Goal: Task Accomplishment & Management: Complete application form

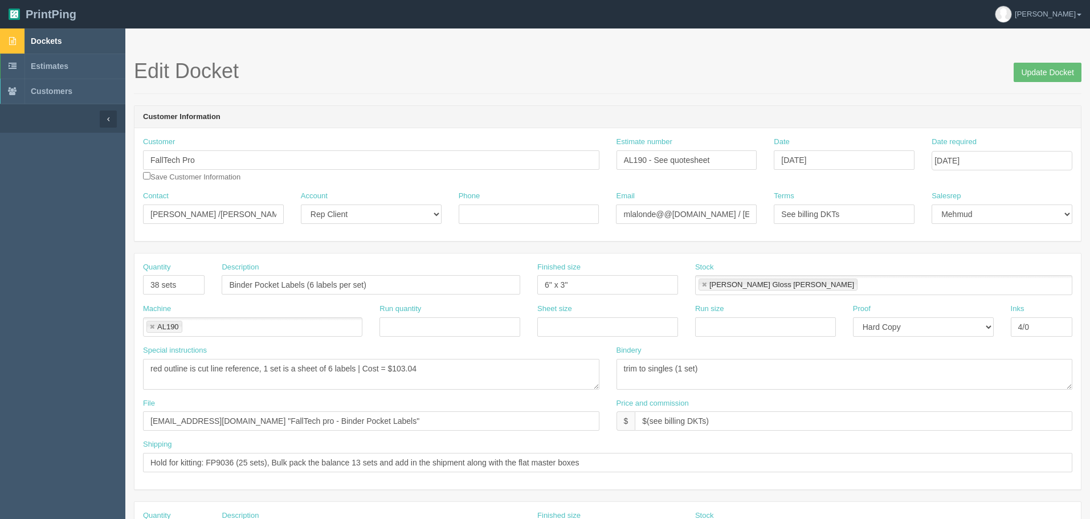
click at [62, 36] on span "Dockets" at bounding box center [46, 40] width 31 height 9
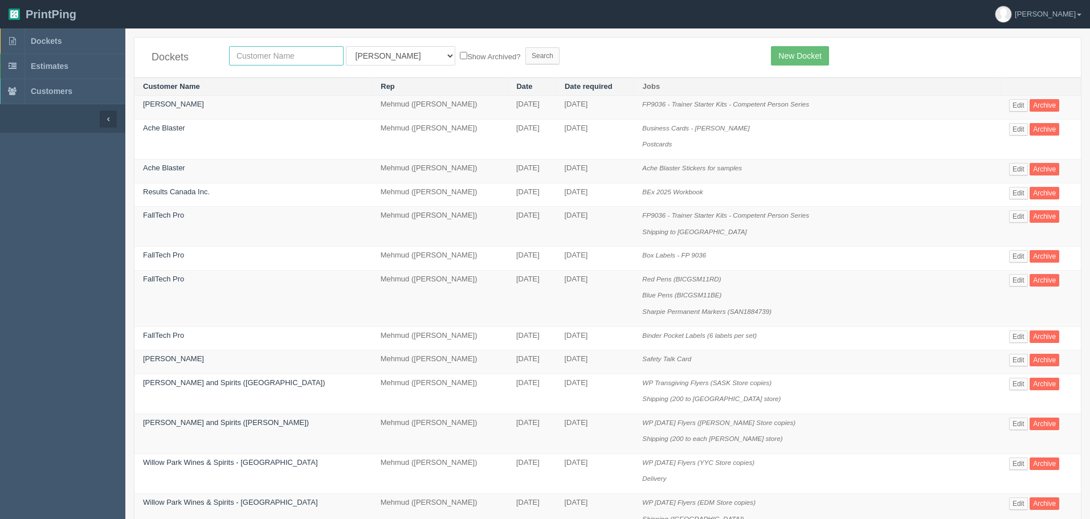
click at [290, 49] on input "text" at bounding box center [286, 55] width 115 height 19
type input "fallt"
click at [525, 47] on input "Search" at bounding box center [542, 55] width 34 height 17
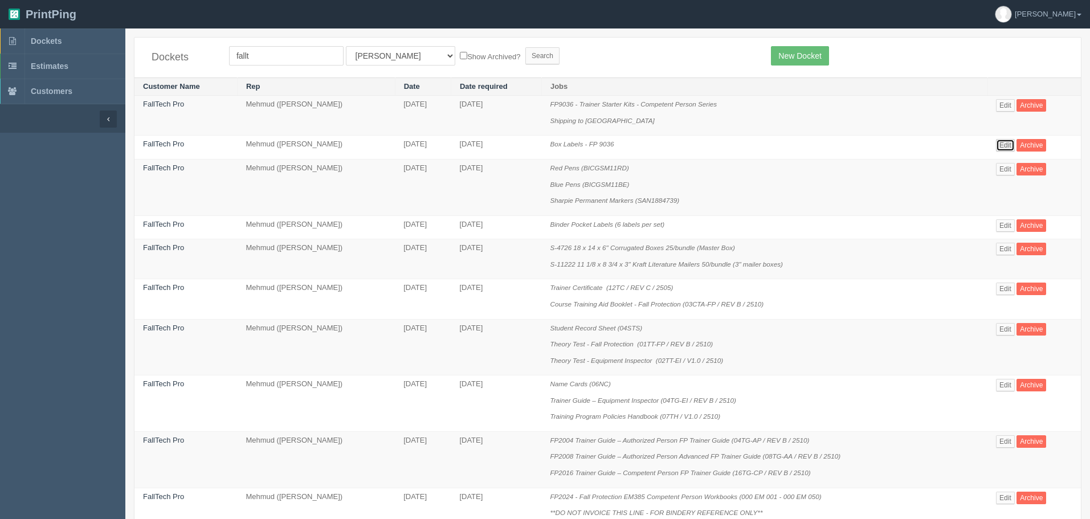
click at [1005, 145] on link "Edit" at bounding box center [1005, 145] width 19 height 13
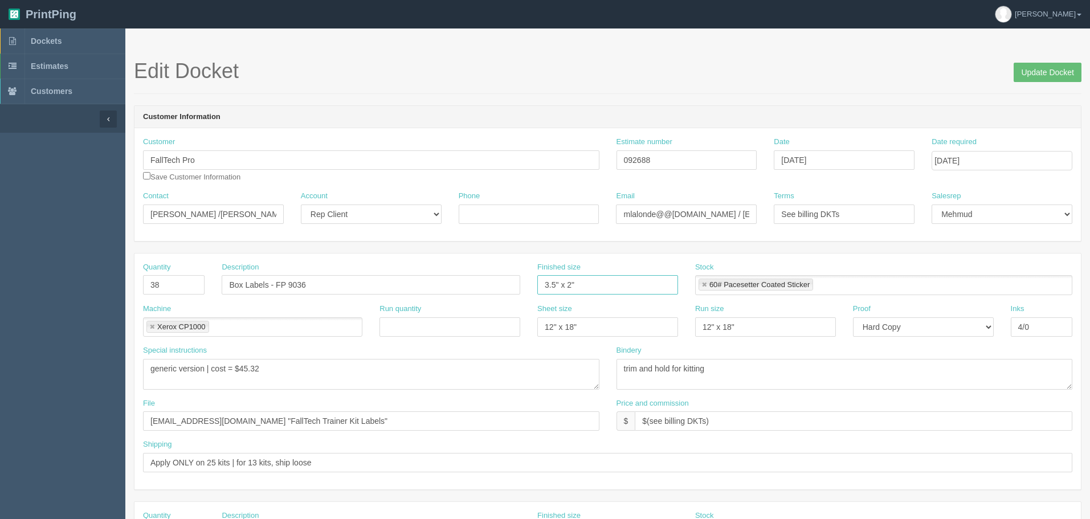
drag, startPoint x: 441, startPoint y: 260, endPoint x: 260, endPoint y: 260, distance: 181.2
click at [260, 260] on div "Quantity 38 Description Box Labels - FP 9036 Finished size 3.5" x 2" Stock 60# …" at bounding box center [608, 372] width 947 height 236
type input "3" x 2.5""
click at [1054, 72] on input "Update Docket" at bounding box center [1048, 72] width 68 height 19
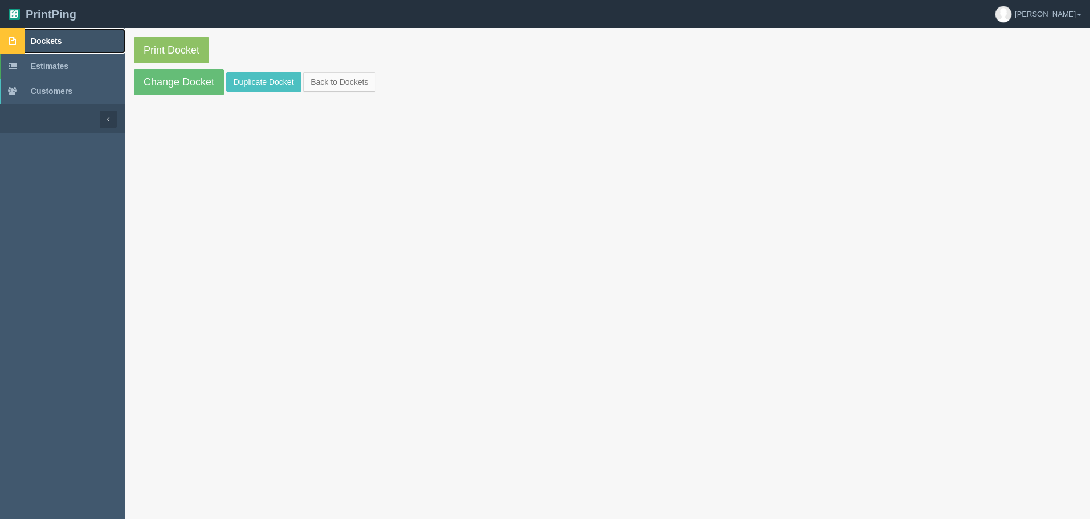
click at [112, 40] on link "Dockets" at bounding box center [62, 40] width 125 height 25
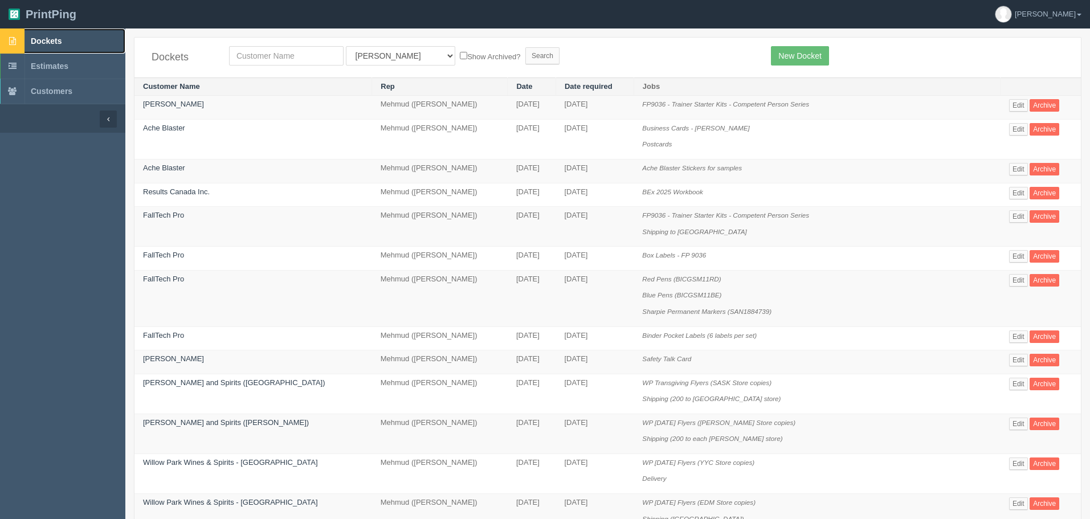
click at [60, 32] on link "Dockets" at bounding box center [62, 40] width 125 height 25
click at [283, 59] on input "text" at bounding box center [286, 55] width 115 height 19
type input "cega"
click at [525, 47] on input "Search" at bounding box center [542, 55] width 34 height 17
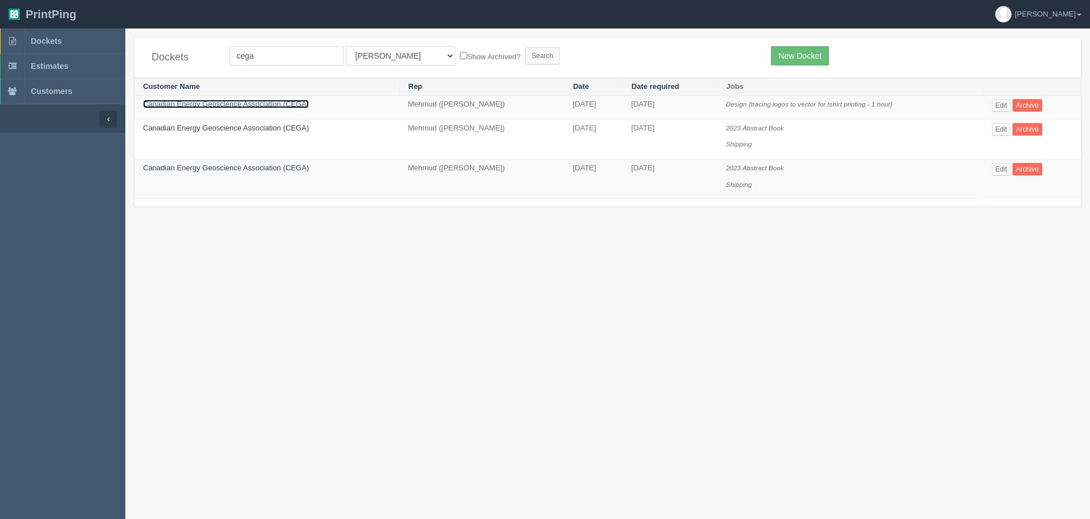
click at [252, 102] on link "Canadian Energy Geoscience Association (CEGA)" at bounding box center [226, 104] width 166 height 9
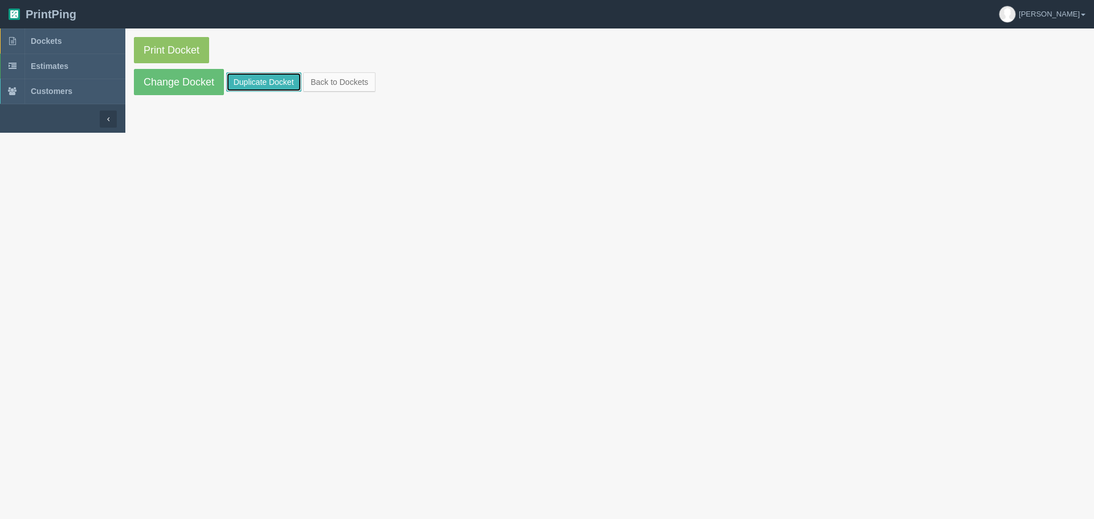
click at [274, 81] on link "Duplicate Docket" at bounding box center [263, 81] width 75 height 19
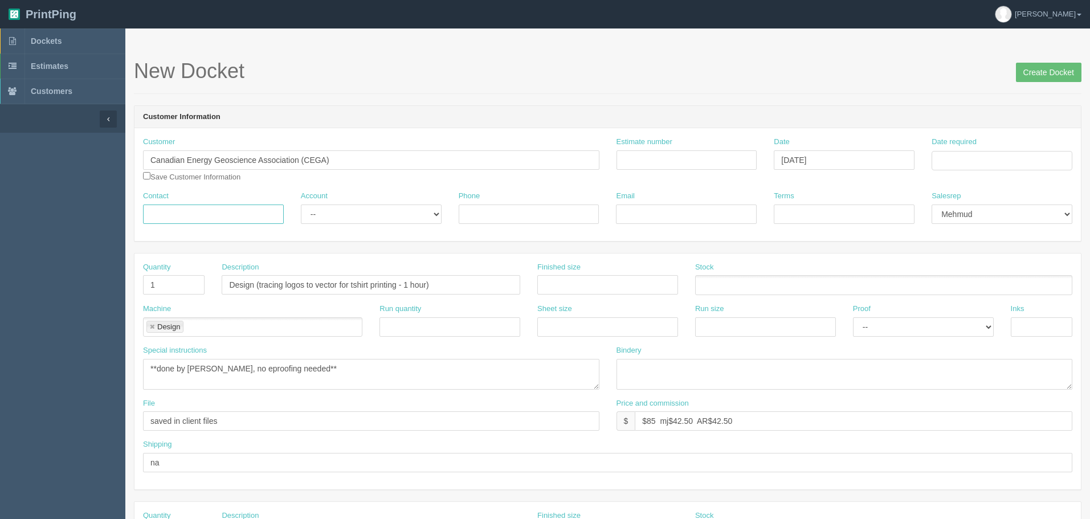
click at [255, 211] on input "Contact" at bounding box center [213, 214] width 141 height 19
paste input "Ashley Hager <ashley.hager@cegageos.ca>"
drag, startPoint x: 166, startPoint y: 211, endPoint x: 442, endPoint y: 213, distance: 275.9
click at [442, 213] on div "Contact Ashley Hager <ashley.hager@cegageos.ca> Account -- Existing Client Allr…" at bounding box center [608, 212] width 947 height 42
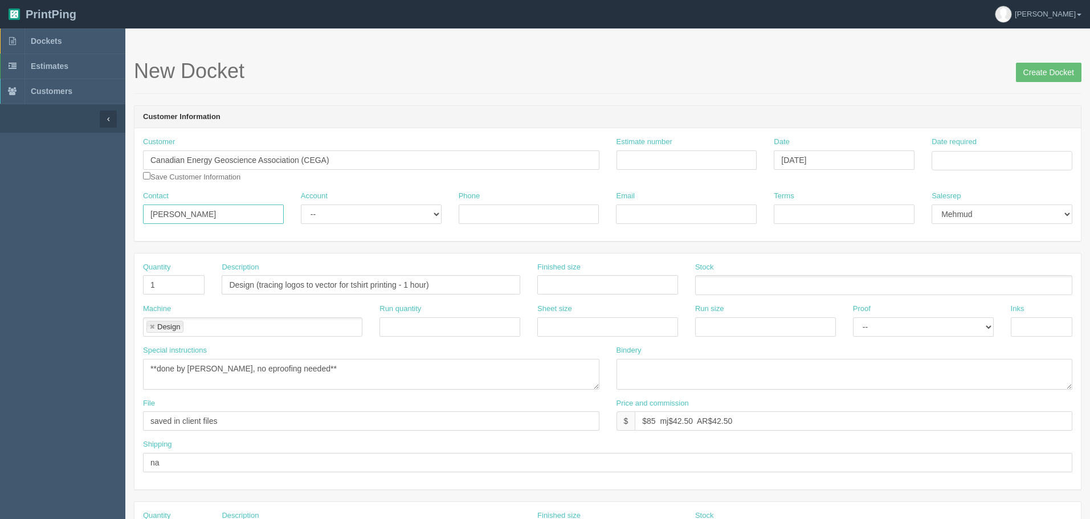
scroll to position [0, 0]
type input "Ashley Hager"
click at [698, 213] on input "Email" at bounding box center [686, 214] width 141 height 19
paste input "<ashley.hager@cegageos.ca>"
drag, startPoint x: 629, startPoint y: 215, endPoint x: 608, endPoint y: 213, distance: 21.2
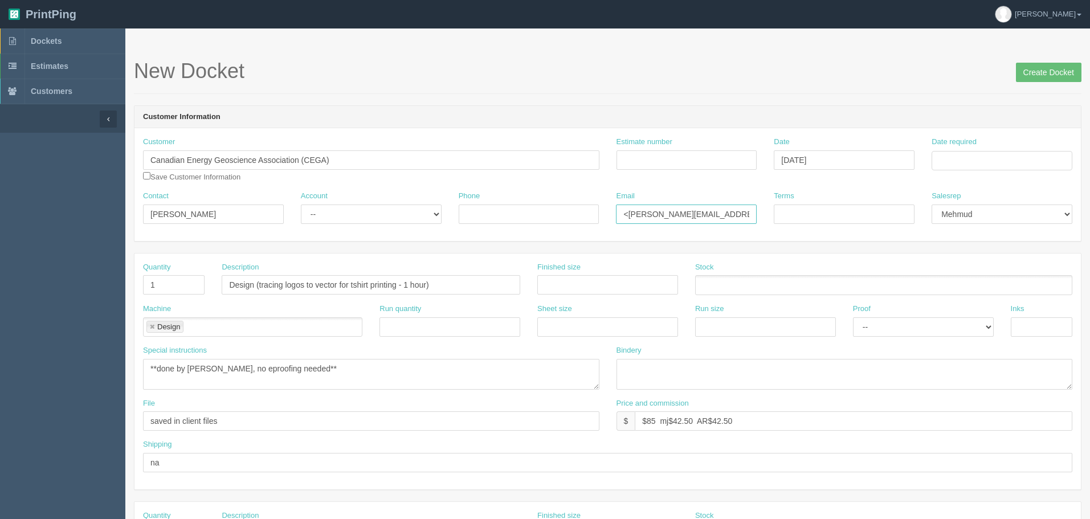
click at [608, 213] on div "Email <ashley.hager@cegageos.ca" at bounding box center [687, 212] width 158 height 42
type input "ashley.hager@cegageos.ca"
click at [811, 217] on input "Terms" at bounding box center [844, 214] width 141 height 19
type input "Net 30"
click at [990, 158] on input "Date required" at bounding box center [1002, 160] width 141 height 19
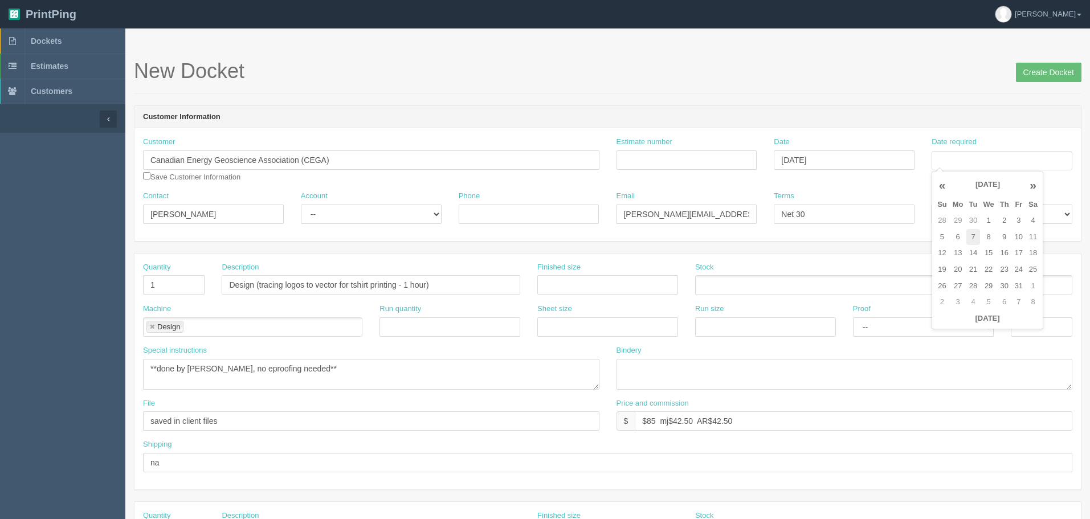
click at [972, 235] on td "7" at bounding box center [974, 237] width 14 height 17
click at [1010, 250] on td "16" at bounding box center [1004, 253] width 15 height 17
click at [1004, 268] on td "23" at bounding box center [1004, 270] width 15 height 17
type input "October 23, 2025"
click at [898, 109] on header "Customer Information" at bounding box center [608, 117] width 947 height 23
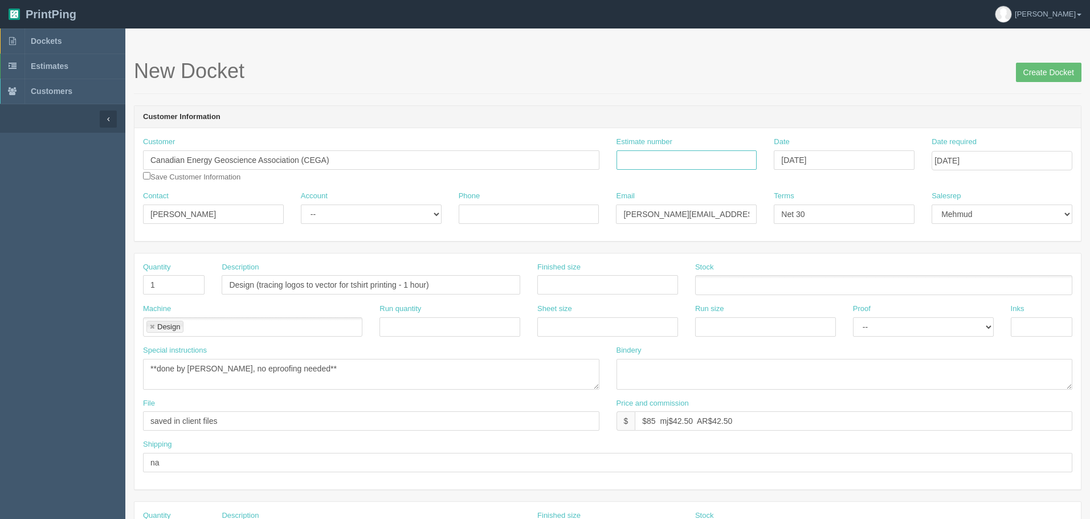
click at [679, 157] on input "Estimate number" at bounding box center [687, 159] width 141 height 19
type input "Outsource - See quotesheet"
type input "October 2, 2025"
click at [335, 216] on select "-- Existing Client Allrush Client Rep Client" at bounding box center [371, 214] width 141 height 19
select select "Rep Client"
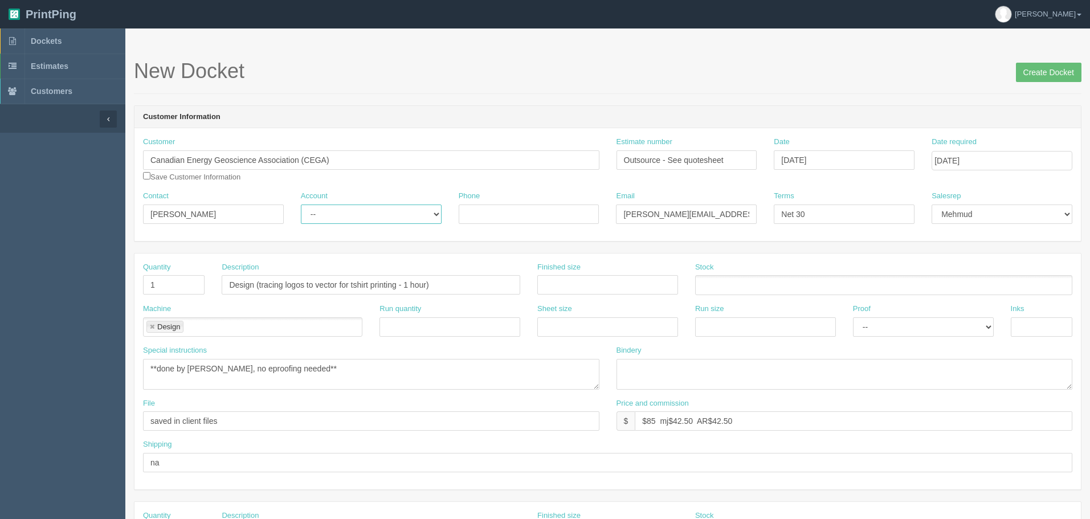
click at [301, 205] on select "-- Existing Client Allrush Client Rep Client" at bounding box center [371, 214] width 141 height 19
click at [556, 215] on input "Phone" at bounding box center [529, 214] width 141 height 19
paste input "403.513.1233"
type input "403.513.1233"
drag, startPoint x: 181, startPoint y: 284, endPoint x: 100, endPoint y: 281, distance: 81.5
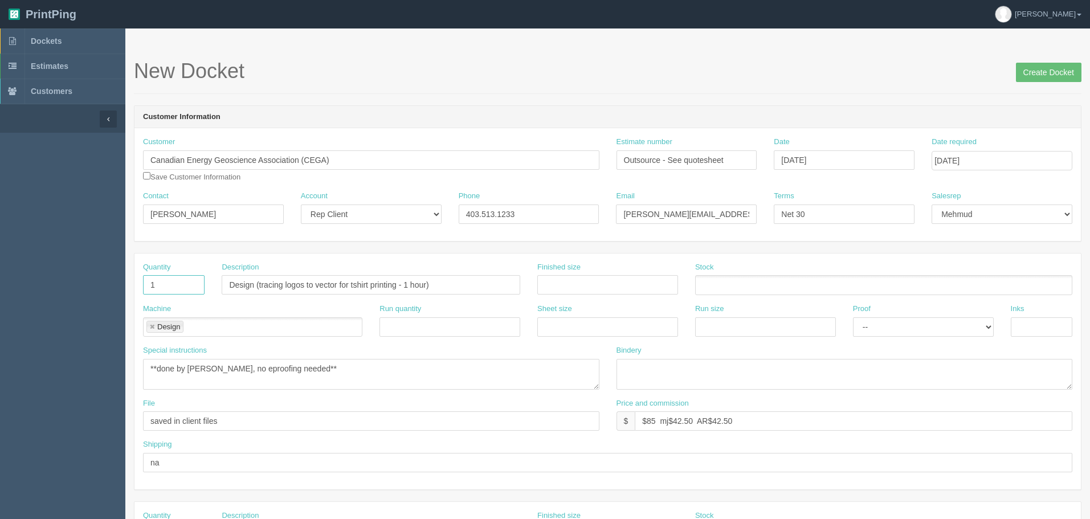
type input "60"
drag, startPoint x: 287, startPoint y: 285, endPoint x: 166, endPoint y: 282, distance: 120.9
click at [162, 282] on div "Quantity 60 Description Bucket hats Finished size Stock" at bounding box center [608, 283] width 947 height 42
paste input "Cotton Twill Bucket Hat"
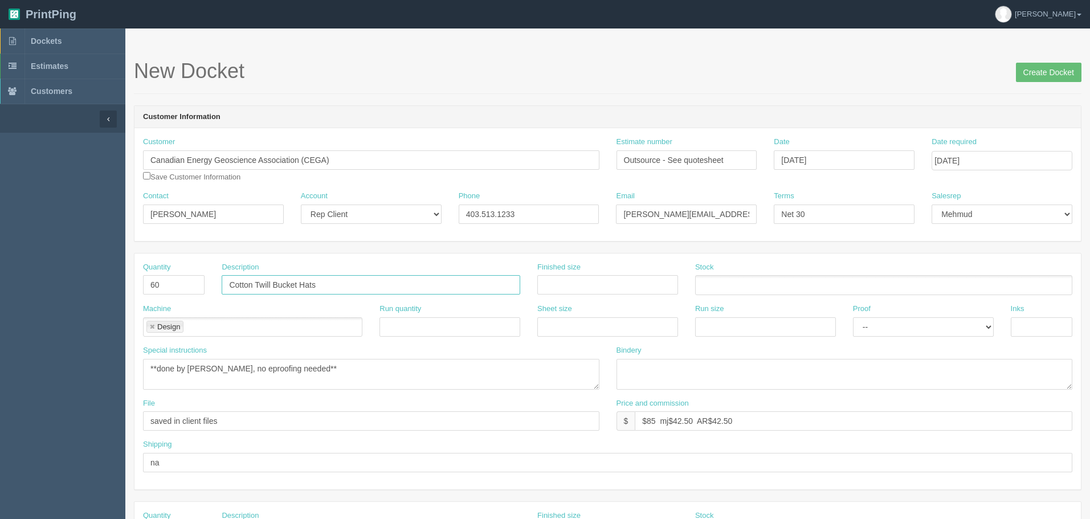
click at [353, 283] on input "Cotton Twill Bucket Hats" at bounding box center [371, 284] width 299 height 19
type input "Cotton Twill Bucket Hats (Forest Green)"
click at [151, 327] on link at bounding box center [152, 327] width 7 height 7
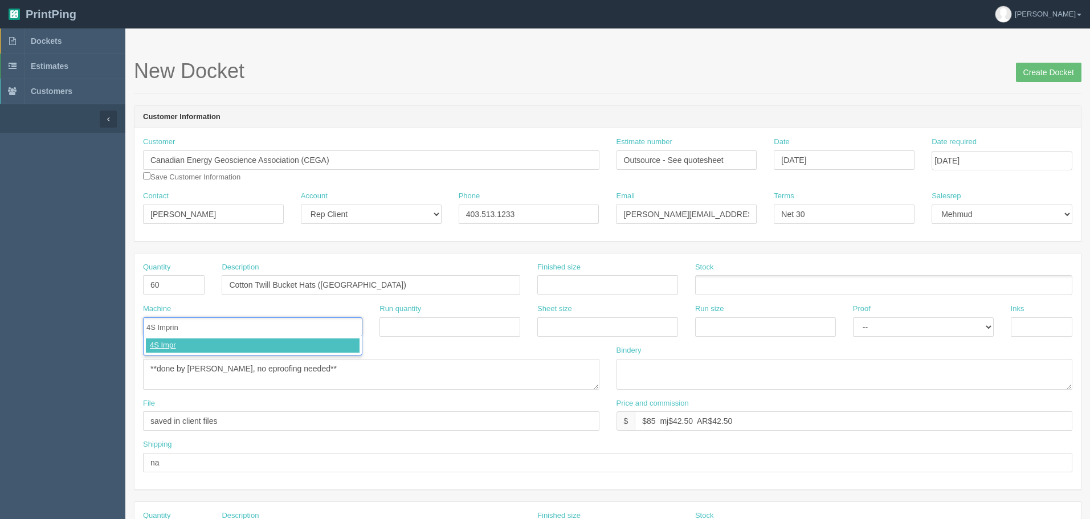
type input "4S Imprint"
drag, startPoint x: 360, startPoint y: 373, endPoint x: 0, endPoint y: 319, distance: 364.3
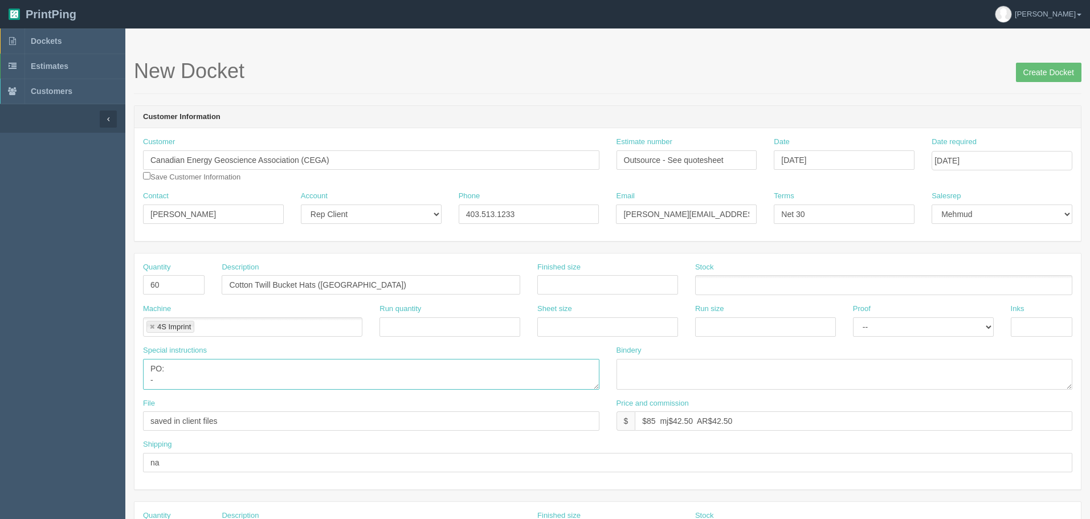
click at [223, 381] on textarea "**done by zack, no eproofing needed**" at bounding box center [371, 374] width 457 height 31
click at [178, 380] on textarea "**done by zack, no eproofing needed**" at bounding box center [371, 374] width 457 height 31
drag, startPoint x: 423, startPoint y: 278, endPoint x: 104, endPoint y: 297, distance: 319.7
click at [168, 383] on textarea "**done by zack, no eproofing needed**" at bounding box center [371, 374] width 457 height 31
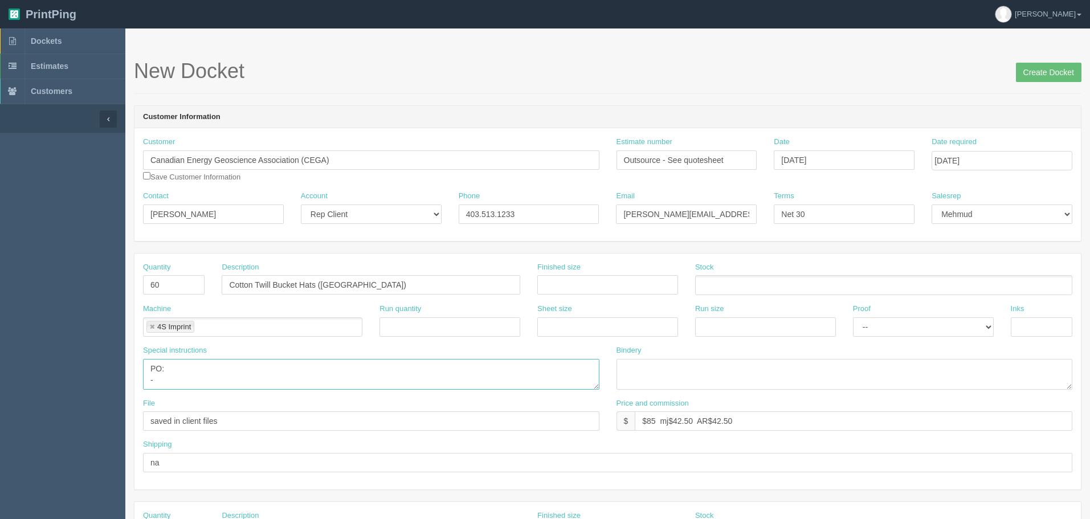
paste textarea "Cotton Twill Bucket Hats (Forest Green)"
click at [298, 382] on textarea "**done by zack, no eproofing needed**" at bounding box center [371, 374] width 457 height 31
click at [336, 383] on textarea "**done by zack, no eproofing needed**" at bounding box center [371, 374] width 457 height 31
click at [365, 379] on textarea "**done by zack, no eproofing needed**" at bounding box center [371, 374] width 457 height 31
click at [421, 380] on textarea "**done by zack, no eproofing needed**" at bounding box center [371, 374] width 457 height 31
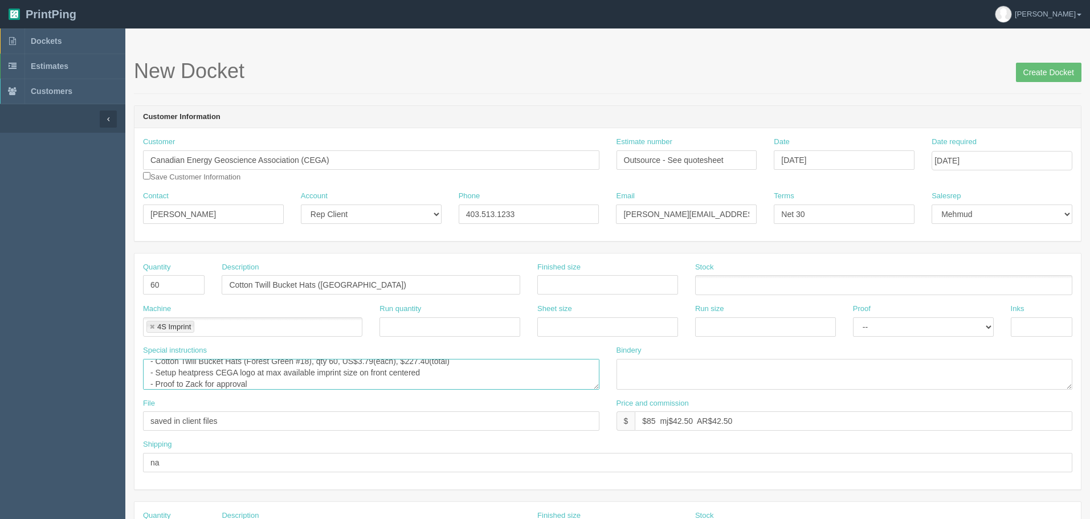
scroll to position [30, 0]
type textarea "PO: - Cotton Twill Bucket Hats (Forest Green #18), qty 60, US$3.79(each), $227.…"
click at [696, 422] on input "$" at bounding box center [854, 420] width 438 height 19
drag, startPoint x: 720, startPoint y: 423, endPoint x: 793, endPoint y: 432, distance: 73.4
click at [720, 424] on input "$602.47 mj$ AR$" at bounding box center [854, 420] width 438 height 19
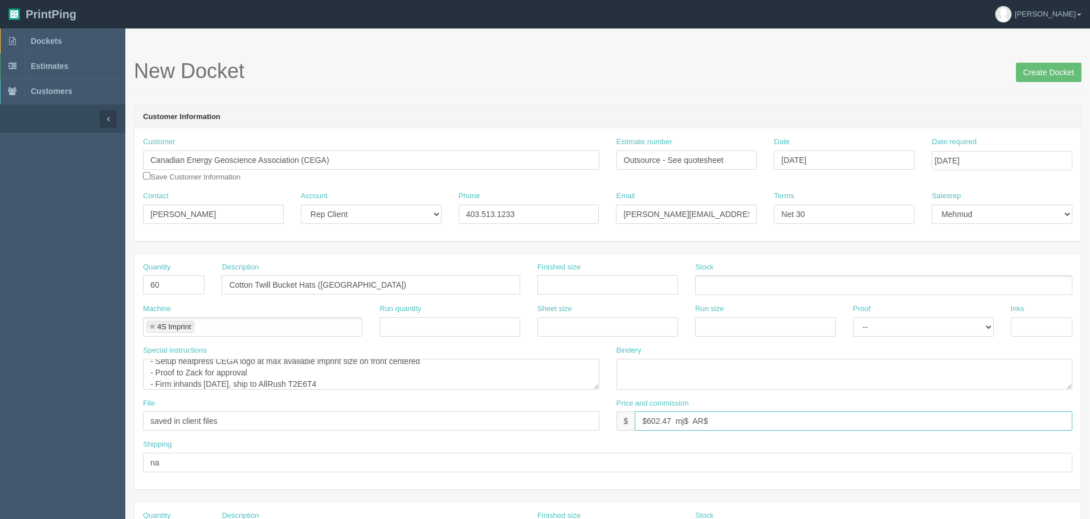
click at [763, 417] on input "$602.47 mj$ AR$" at bounding box center [854, 420] width 438 height 19
paste input "105.22"
type input "$602.47 mj$105.22 AR$105.22"
type input "Call for pickup when ready"
click at [454, 379] on textarea "**done by zack, no eproofing needed**" at bounding box center [371, 374] width 457 height 31
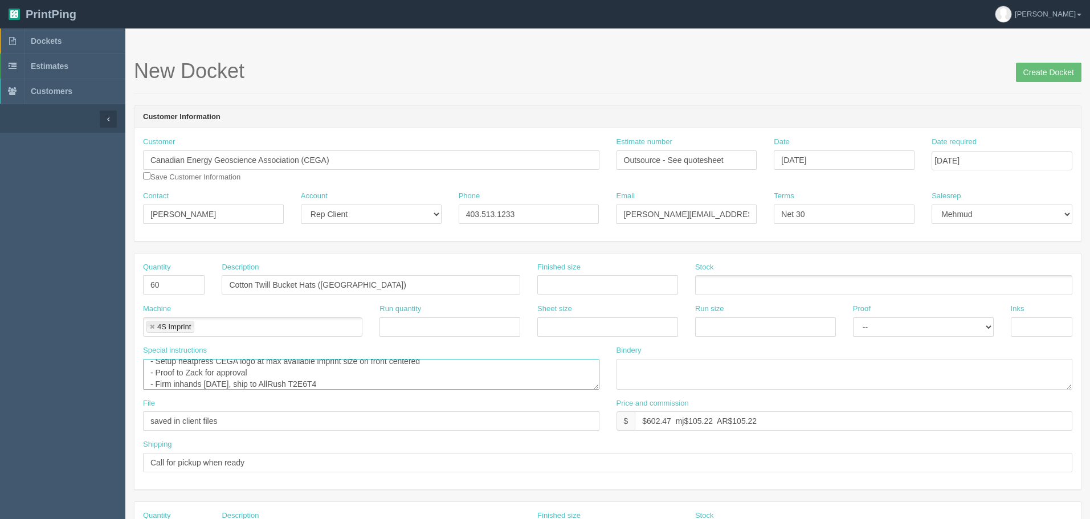
scroll to position [0, 0]
click at [478, 380] on textarea "**done by zack, no eproofing needed**" at bounding box center [371, 374] width 457 height 31
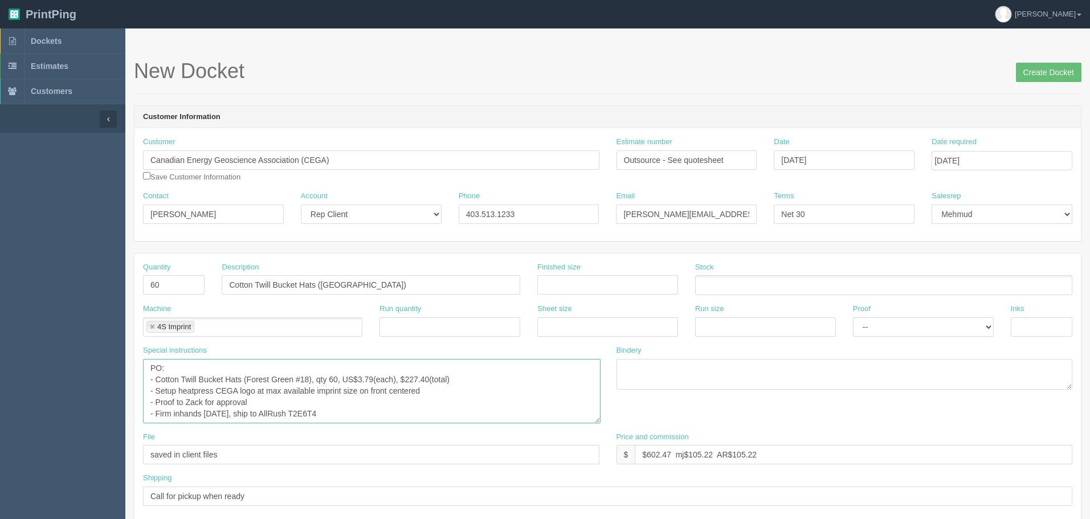
drag, startPoint x: 596, startPoint y: 385, endPoint x: 597, endPoint y: 419, distance: 33.6
click at [597, 419] on textarea "**done by zack, no eproofing needed**" at bounding box center [372, 391] width 458 height 64
click at [339, 401] on textarea "**done by zack, no eproofing needed**" at bounding box center [372, 391] width 458 height 64
click at [466, 393] on textarea "**done by zack, no eproofing needed**" at bounding box center [372, 391] width 458 height 64
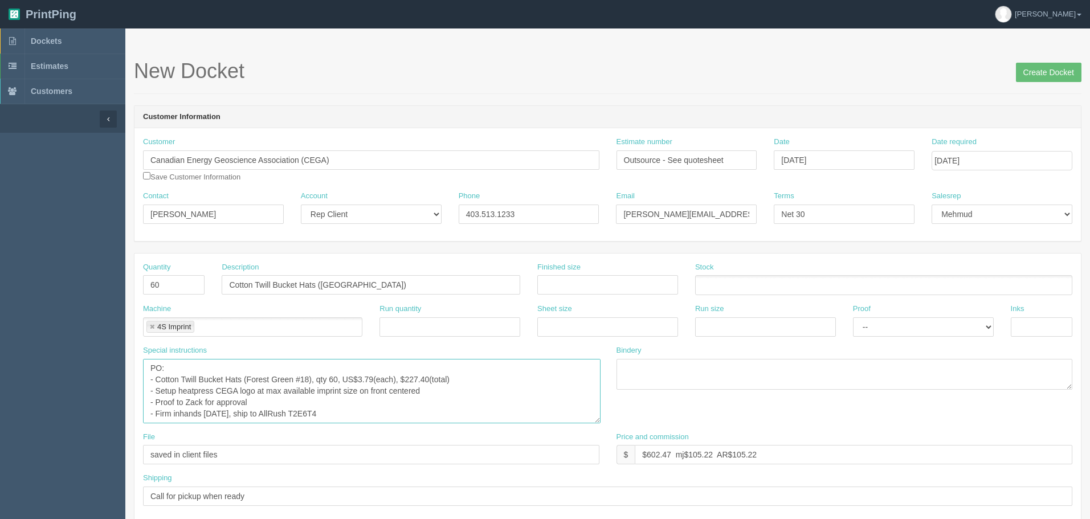
click at [178, 414] on textarea "**done by zack, no eproofing needed**" at bounding box center [372, 391] width 458 height 64
click at [363, 411] on textarea "**done by zack, no eproofing needed**" at bounding box center [372, 391] width 458 height 64
drag, startPoint x: 263, startPoint y: 411, endPoint x: 501, endPoint y: 415, distance: 237.7
click at [501, 415] on textarea "**done by zack, no eproofing needed**" at bounding box center [372, 391] width 458 height 64
paste textarea "Firm in hands 23rd October,"
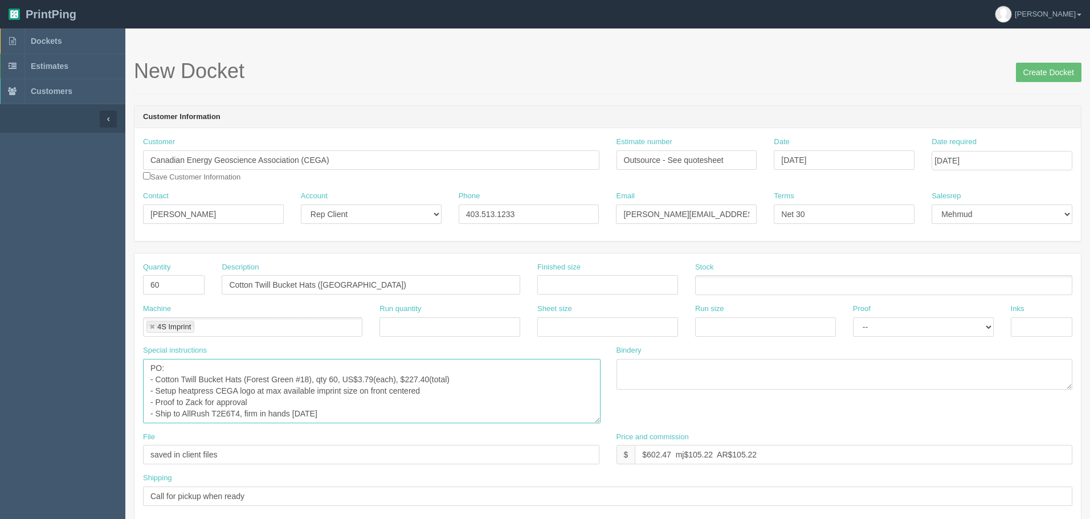
type textarea "PO: - Cotton Twill Bucket Hats (Forest Green #18), qty 60, US$3.79(each), $227.…"
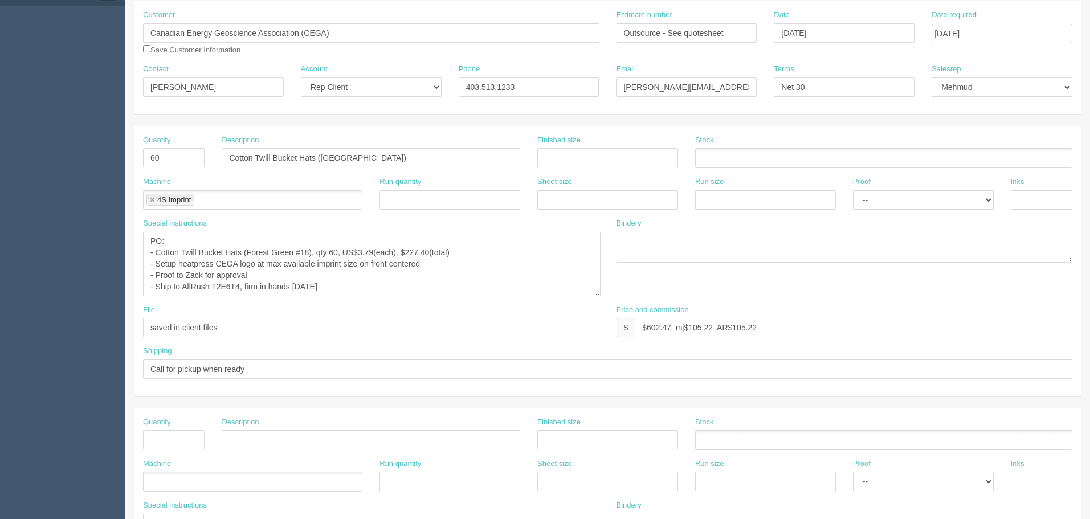
scroll to position [0, 0]
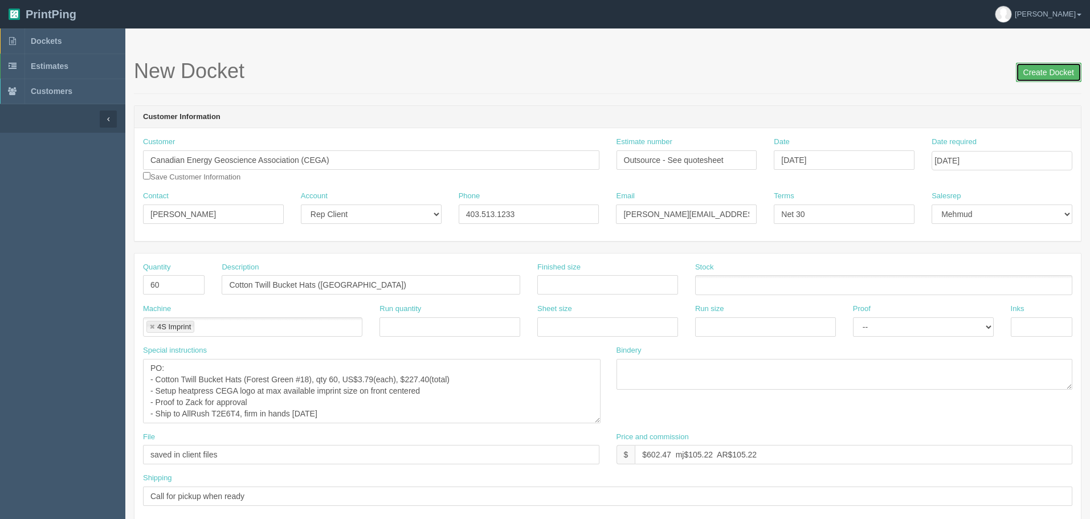
click at [1043, 71] on input "Create Docket" at bounding box center [1049, 72] width 66 height 19
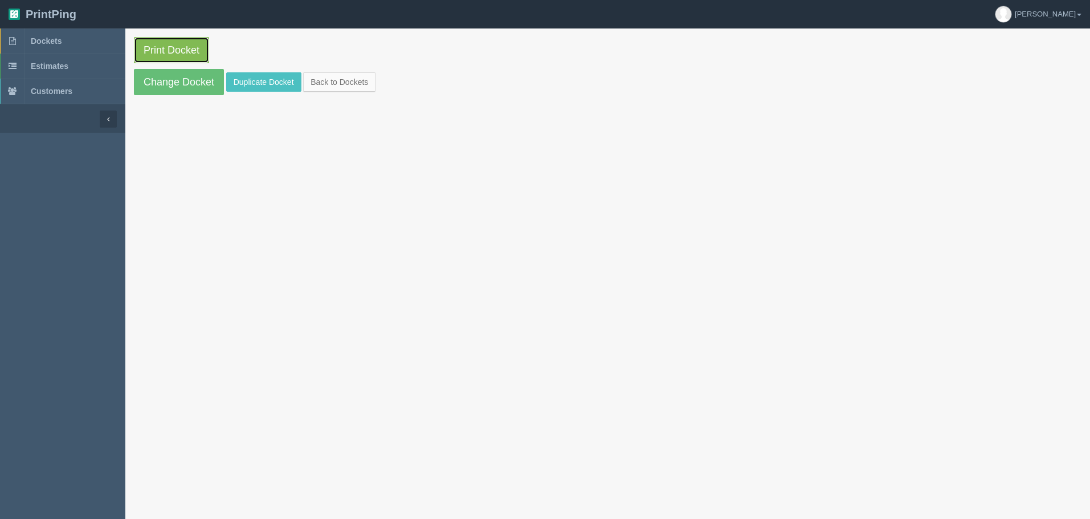
click at [187, 48] on link "Print Docket" at bounding box center [171, 50] width 75 height 26
drag, startPoint x: 65, startPoint y: 43, endPoint x: 68, endPoint y: 51, distance: 8.7
click at [65, 43] on link "Dockets" at bounding box center [62, 40] width 125 height 25
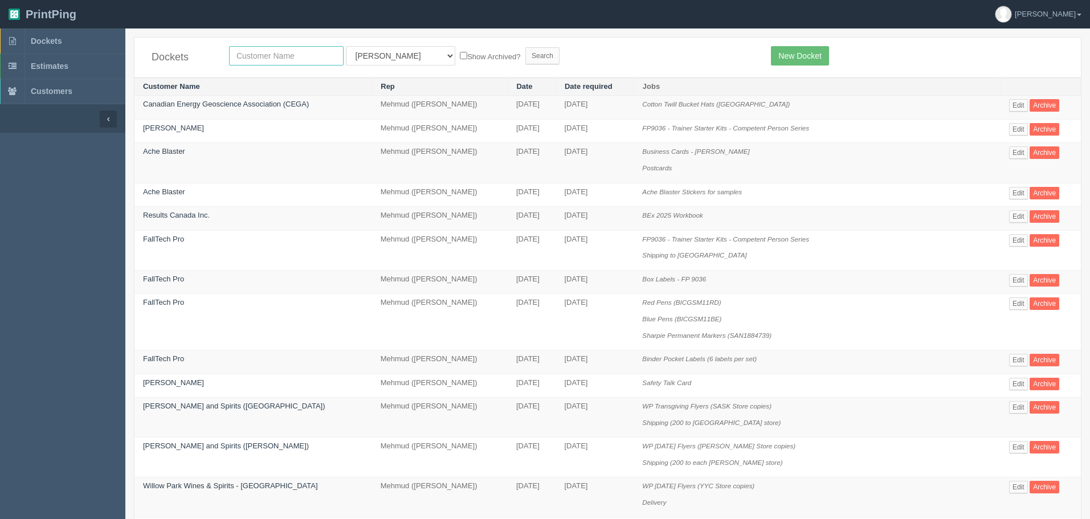
click at [301, 59] on input "text" at bounding box center [286, 55] width 115 height 19
type input "airport"
click at [525, 47] on input "Search" at bounding box center [542, 55] width 34 height 17
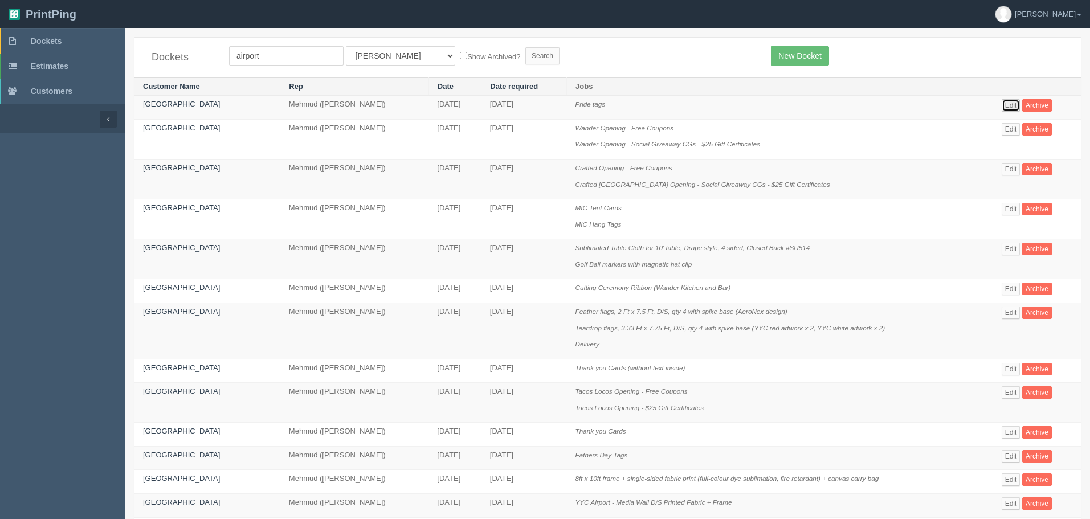
click at [1016, 101] on link "Edit" at bounding box center [1011, 105] width 19 height 13
click at [1008, 455] on link "Edit" at bounding box center [1011, 456] width 19 height 13
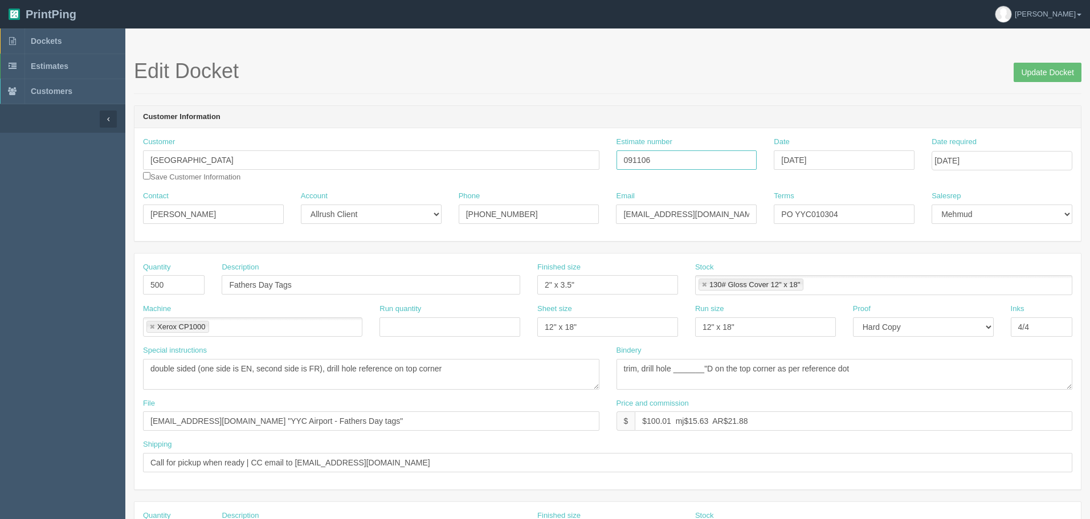
drag, startPoint x: 636, startPoint y: 159, endPoint x: 480, endPoint y: 178, distance: 156.7
click at [490, 159] on div "Customer [GEOGRAPHIC_DATA] Save Customer Information Estimate number 091106 Dat…" at bounding box center [608, 164] width 947 height 54
drag, startPoint x: 601, startPoint y: 91, endPoint x: 609, endPoint y: 125, distance: 35.8
click at [601, 91] on div "Edit Docket Update Docket" at bounding box center [608, 77] width 948 height 34
